Goal: Task Accomplishment & Management: Complete application form

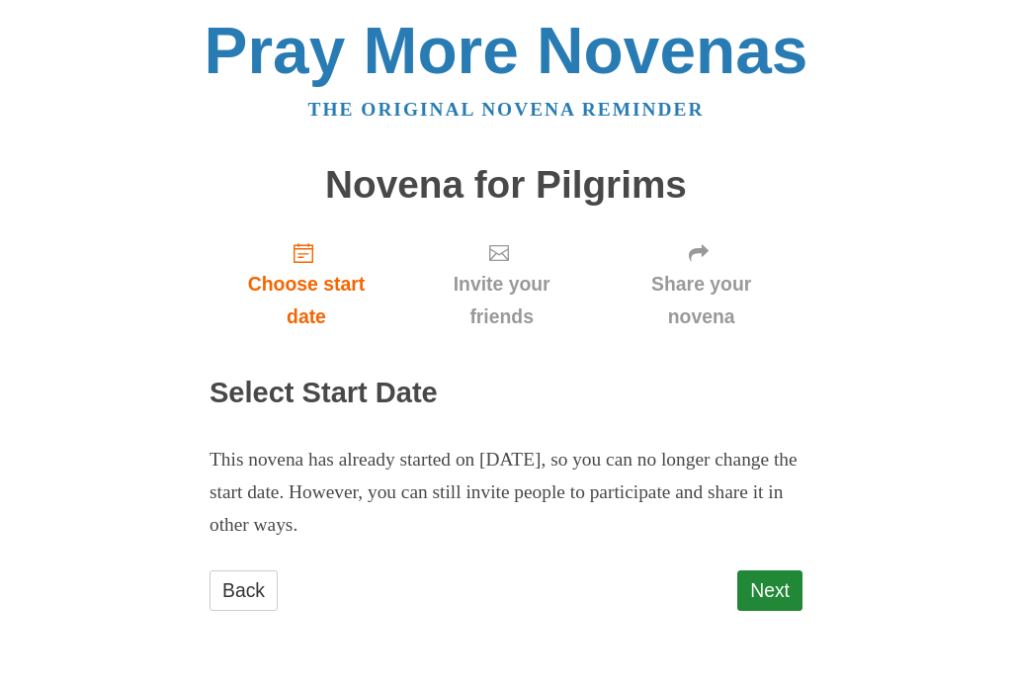
click at [786, 570] on link "Next" at bounding box center [769, 590] width 65 height 41
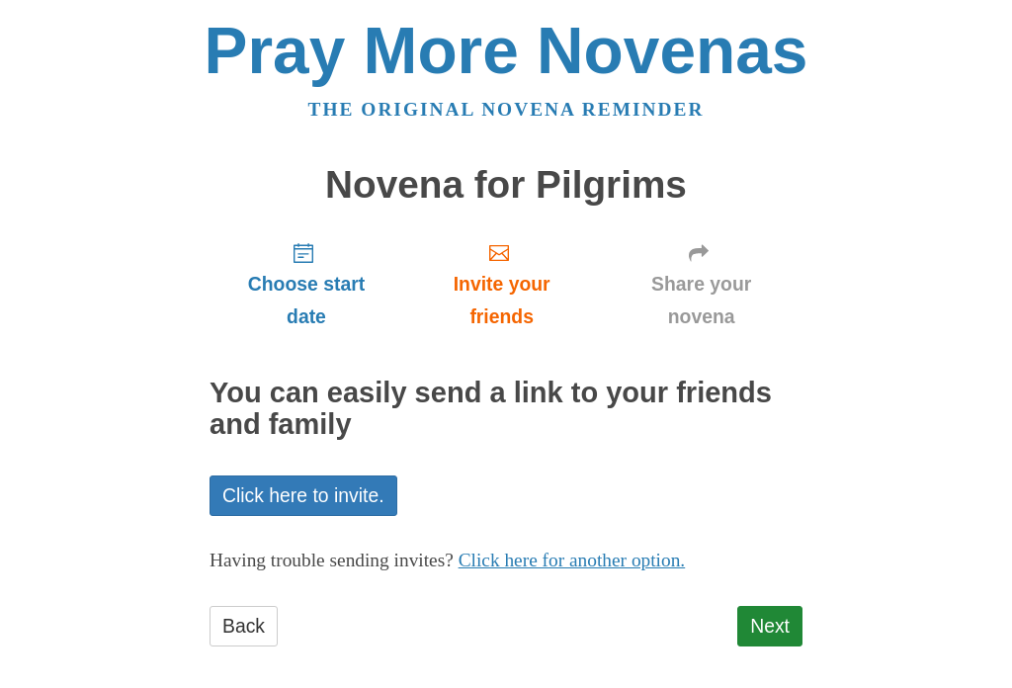
scroll to position [8, 0]
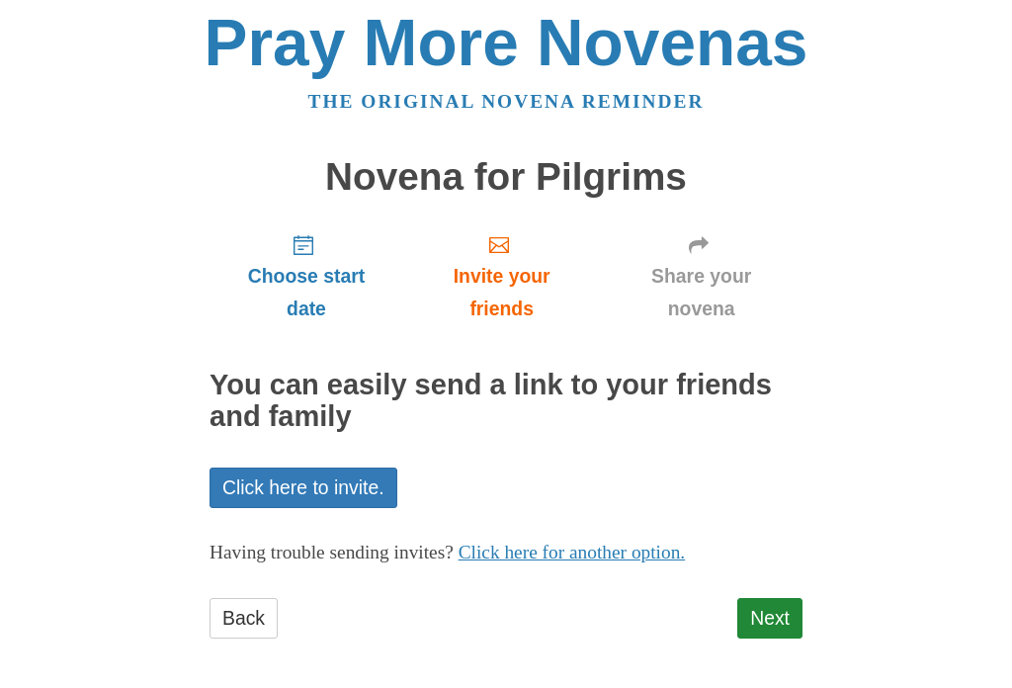
click at [343, 278] on span "Choose start date" at bounding box center [306, 292] width 154 height 65
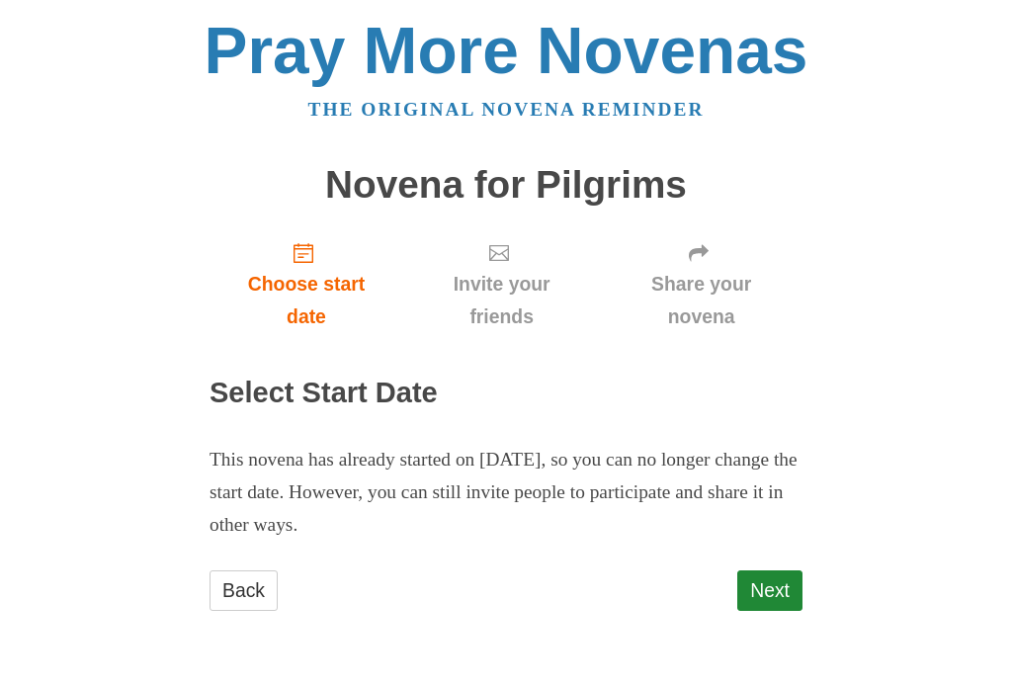
click at [765, 599] on link "Next" at bounding box center [769, 590] width 65 height 41
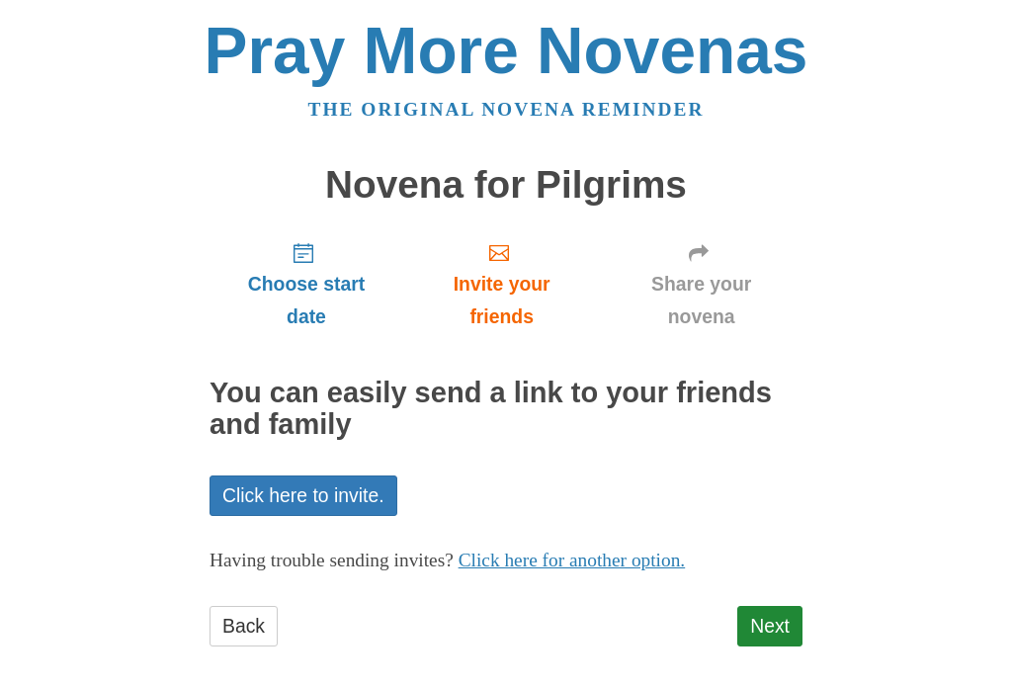
click at [770, 609] on link "Next" at bounding box center [769, 626] width 65 height 41
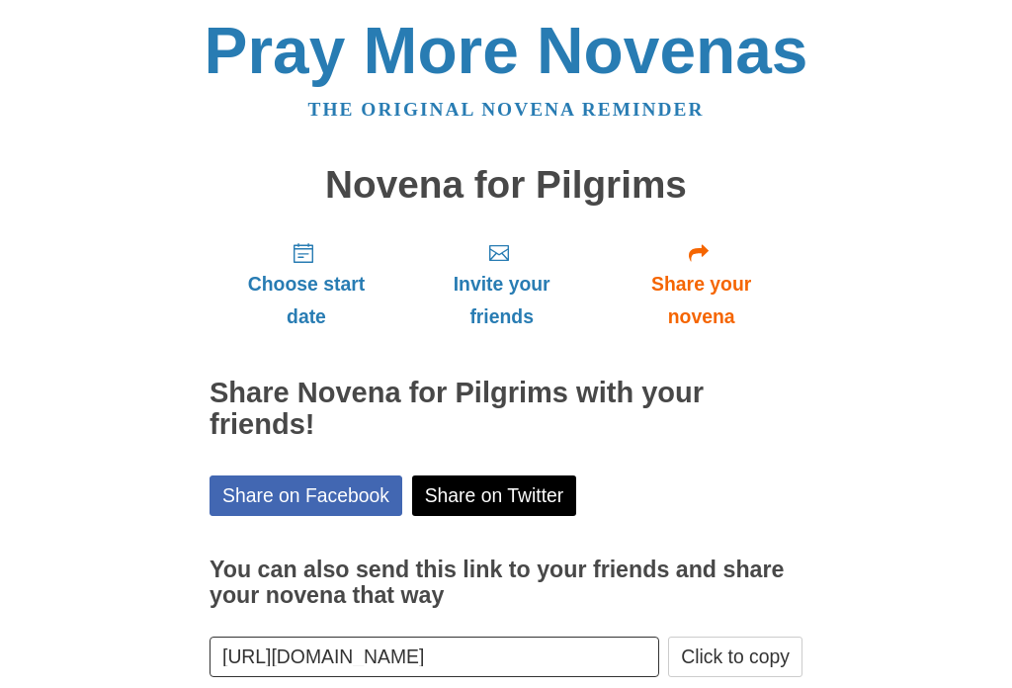
scroll to position [88, 0]
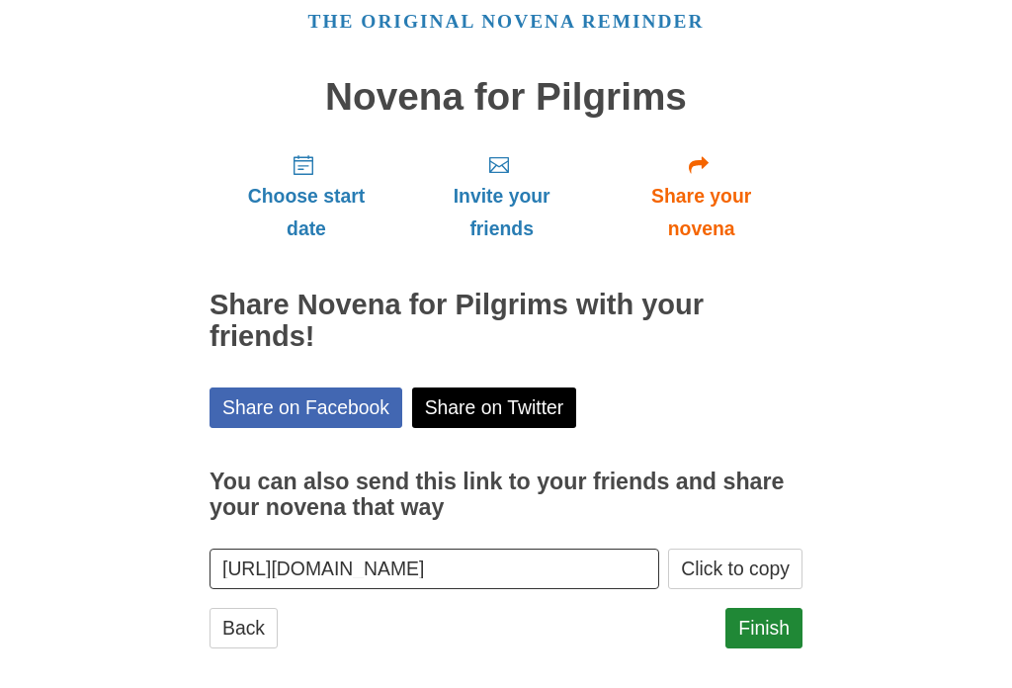
click at [781, 648] on link "Finish" at bounding box center [763, 628] width 77 height 41
